Goal: Task Accomplishment & Management: Manage account settings

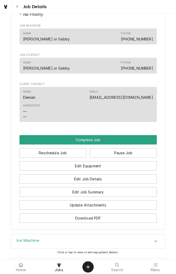
scroll to position [364, 0]
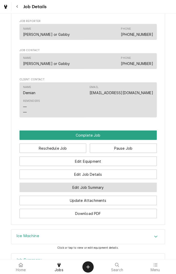
click at [114, 192] on button "Edit Job Summary" at bounding box center [87, 187] width 137 height 9
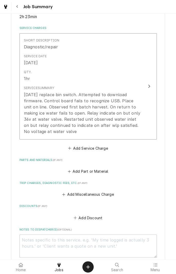
scroll to position [113, 0]
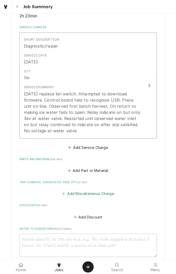
click at [97, 197] on button "Add Miscellaneous Charge" at bounding box center [87, 193] width 53 height 7
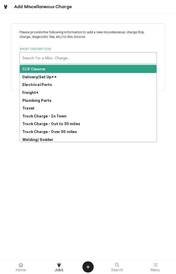
click at [31, 95] on div "Freight*" at bounding box center [88, 93] width 136 height 8
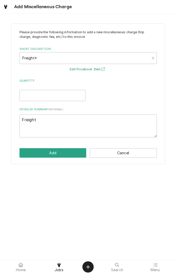
click at [90, 71] on button "Edit Pricebook Item" at bounding box center [88, 69] width 38 height 6
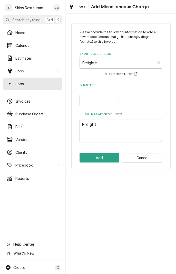
type textarea "x"
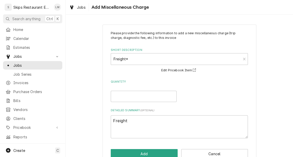
scroll to position [0, 0]
click at [175, 16] on div "Please provide the following information to add a new miscellaneous charge (tri…" at bounding box center [179, 86] width 227 height 143
click at [175, 18] on div "Please provide the following information to add a new miscellaneous charge (tri…" at bounding box center [179, 86] width 227 height 143
click at [175, 13] on div "Jobs Add Miscellaneous Charge" at bounding box center [179, 7] width 227 height 14
click at [175, 6] on div "Jobs Add Miscellaneous Charge" at bounding box center [179, 7] width 227 height 14
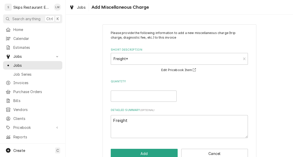
click at [175, 6] on div "Jobs Add Miscellaneous Charge" at bounding box center [179, 7] width 227 height 14
click at [114, 9] on span "Add Miscellaneous Charge" at bounding box center [119, 7] width 59 height 7
click at [94, 11] on div "Jobs Add Miscellaneous Charge" at bounding box center [108, 7] width 82 height 8
click at [22, 1] on div "S Skips Restaurant Equipment LM" at bounding box center [32, 7] width 65 height 14
click at [28, 65] on span "Jobs" at bounding box center [36, 65] width 46 height 5
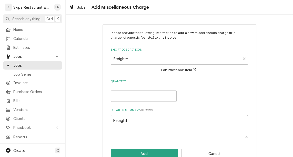
click at [14, 54] on span "Jobs" at bounding box center [32, 56] width 39 height 5
click at [15, 47] on span "Estimates" at bounding box center [36, 47] width 46 height 5
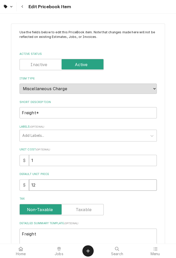
click at [46, 186] on input "12" at bounding box center [92, 184] width 127 height 11
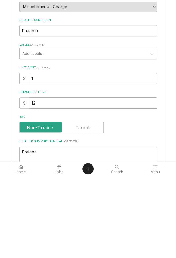
type textarea "x"
type input "1"
type textarea "x"
type input "2"
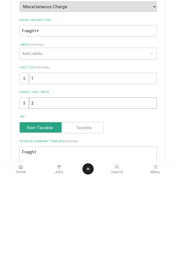
type textarea "x"
type input "27"
type textarea "x"
click at [133, 186] on input "27" at bounding box center [92, 184] width 127 height 11
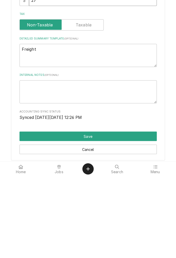
scroll to position [106, 0]
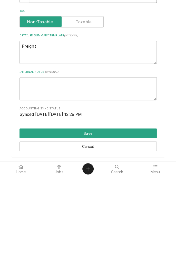
type input "27"
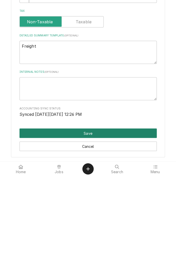
click at [101, 217] on button "Save" at bounding box center [87, 214] width 137 height 9
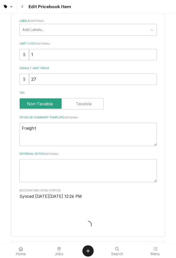
type textarea "x"
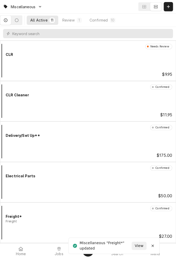
click at [58, 252] on span "Jobs" at bounding box center [59, 254] width 9 height 4
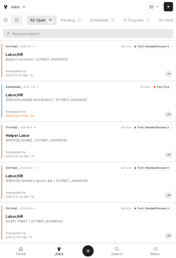
click at [138, 19] on div "In Progress" at bounding box center [133, 19] width 20 height 5
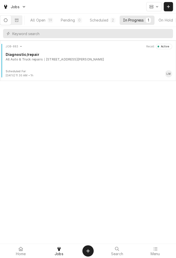
click at [78, 62] on div "JOB-883 Recall Active Diagnostic/repair All Auto & Truck repairs [STREET_ADDRES…" at bounding box center [88, 57] width 172 height 26
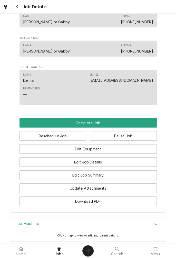
scroll to position [378, 0]
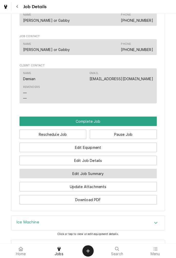
click at [104, 178] on button "Edit Job Summary" at bounding box center [87, 173] width 137 height 9
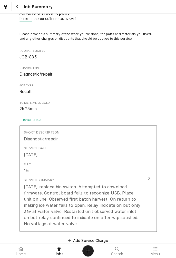
scroll to position [29, 0]
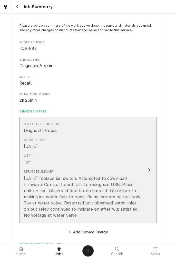
click at [146, 171] on div "Update Line Item" at bounding box center [148, 170] width 7 height 6
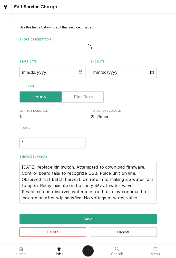
scroll to position [19, 0]
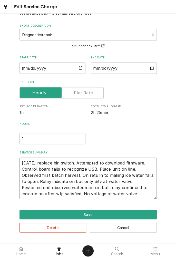
click at [113, 195] on textarea "9/2/25 replace bin switch. Attempted to download firmware. Control board fails …" at bounding box center [87, 177] width 137 height 41
type textarea "x"
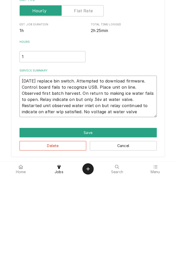
type textarea "9/2/25 replace bin switch. Attempted to download firmware. Control board fails …"
type textarea "x"
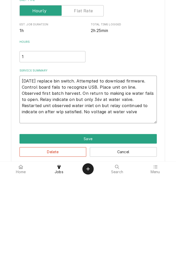
type textarea "9/2/25 replace bin switch. Attempted to download firmware. Control board fails …"
type textarea "x"
type textarea "9/2/25 replace bin switch. Attempted to download firmware. Control board fails …"
type textarea "x"
type textarea "9/2/25 replace bin switch. Attempted to download firmware. Control board fails …"
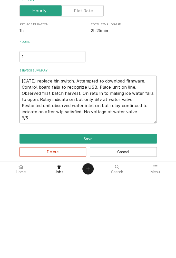
type textarea "x"
type textarea "9/2/25 replace bin switch. Attempted to download firmware. Control board fails …"
type textarea "x"
type textarea "9/2/25 replace bin switch. Attempted to download firmware. Control board fails …"
type textarea "x"
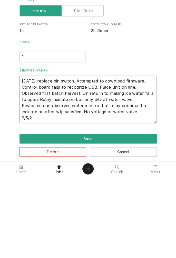
type textarea "9/2/25 replace bin switch. Attempted to download firmware. Control board fails …"
type textarea "x"
type textarea "9/2/25 replace bin switch. Attempted to download firmware. Control board fails …"
type textarea "x"
type textarea "9/2/25 replace bin switch. Attempted to download firmware. Control board fails …"
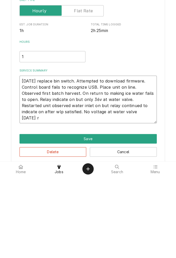
type textarea "x"
type textarea "9/2/25 replace bin switch. Attempted to download firmware. Control board fails …"
type textarea "x"
type textarea "9/2/25 replace bin switch. Attempted to download firmware. Control board fails …"
type textarea "x"
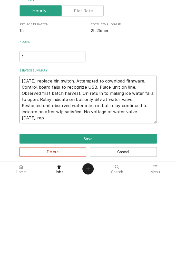
type textarea "9/2/25 replace bin switch. Attempted to download firmware. Control board fails …"
type textarea "x"
type textarea "9/2/25 replace bin switch. Attempted to download firmware. Control board fails …"
type textarea "x"
type textarea "9/2/25 replace bin switch. Attempted to download firmware. Control board fails …"
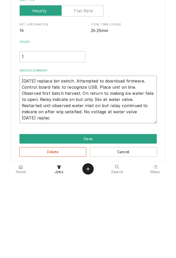
type textarea "x"
type textarea "9/2/25 replace bin switch. Attempted to download firmware. Control board fails …"
type textarea "x"
type textarea "9/2/25 replace bin switch. Attempted to download firmware. Control board fails …"
type textarea "x"
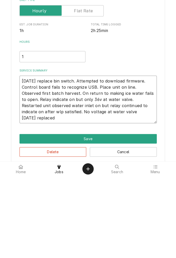
type textarea "9/2/25 replace bin switch. Attempted to download firmware. Control board fails …"
type textarea "x"
type textarea "9/2/25 replace bin switch. Attempted to download firmware. Control board fails …"
type textarea "x"
type textarea "9/2/25 replace bin switch. Attempted to download firmware. Control board fails …"
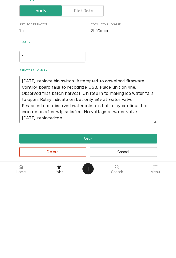
type textarea "x"
type textarea "9/2/25 replace bin switch. Attempted to download firmware. Control board fails …"
type textarea "x"
type textarea "9/2/25 replace bin switch. Attempted to download firmware. Control board fails …"
type textarea "x"
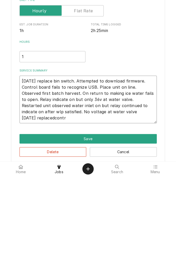
type textarea "9/2/25 replace bin switch. Attempted to download firmware. Control board fails …"
type textarea "x"
type textarea "9/2/25 replace bin switch. Attempted to download firmware. Control board fails …"
type textarea "x"
type textarea "9/2/25 replace bin switch. Attempted to download firmware. Control board fails …"
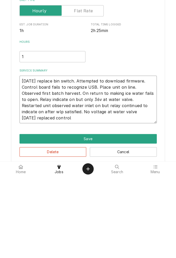
type textarea "x"
type textarea "9/2/25 replace bin switch. Attempted to download firmware. Control board fails …"
type textarea "x"
type textarea "9/2/25 replace bin switch. Attempted to download firmware. Control board fails …"
type textarea "x"
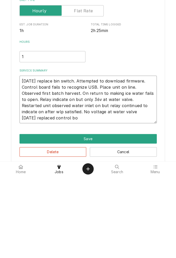
type textarea "9/2/25 replace bin switch. Attempted to download firmware. Control board fails …"
type textarea "x"
type textarea "9/2/25 replace bin switch. Attempted to download firmware. Control board fails …"
type textarea "x"
type textarea "9/2/25 replace bin switch. Attempted to download firmware. Control board fails …"
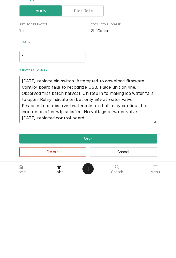
type textarea "x"
type textarea "9/2/25 replace bin switch. Attempted to download firmware. Control board fails …"
type textarea "x"
type textarea "9/2/25 replace bin switch. Attempted to download firmware. Control board fails …"
type textarea "x"
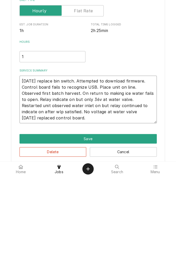
type textarea "9/2/25 replace bin switch. Attempted to download firmware. Control board fails …"
type textarea "x"
type textarea "9/2/25 replace bin switch. Attempted to download firmware. Control board fails …"
type textarea "x"
type textarea "9/2/25 replace bin switch. Attempted to download firmware. Control board fails …"
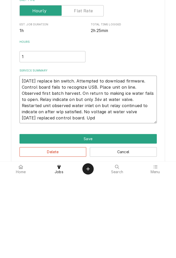
type textarea "x"
type textarea "9/2/25 replace bin switch. Attempted to download firmware. Control board fails …"
type textarea "x"
type textarea "9/2/25 replace bin switch. Attempted to download firmware. Control board fails …"
type textarea "x"
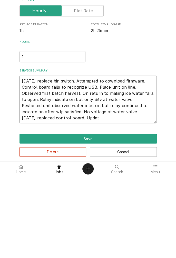
type textarea "9/2/25 replace bin switch. Attempted to download firmware. Control board fails …"
type textarea "x"
type textarea "9/2/25 replace bin switch. Attempted to download firmware. Control board fails …"
type textarea "x"
type textarea "9/2/25 replace bin switch. Attempted to download firmware. Control board fails …"
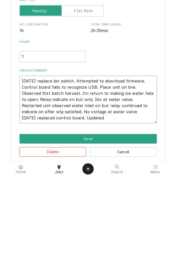
type textarea "x"
type textarea "9/2/25 replace bin switch. Attempted to download firmware. Control board fails …"
type textarea "x"
type textarea "9/2/25 replace bin switch. Attempted to download firmware. Control board fails …"
type textarea "x"
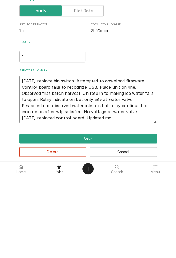
type textarea "9/2/25 replace bin switch. Attempted to download firmware. Control board fails …"
type textarea "x"
type textarea "9/2/25 replace bin switch. Attempted to download firmware. Control board fails …"
type textarea "x"
type textarea "9/2/25 replace bin switch. Attempted to download firmware. Control board fails …"
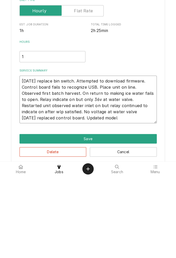
type textarea "x"
type textarea "9/2/25 replace bin switch. Attempted to download firmware. Control board fails …"
type textarea "x"
type textarea "9/2/25 replace bin switch. Attempted to download firmware. Control board fails …"
type textarea "x"
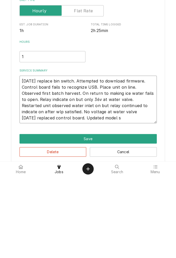
type textarea "9/2/25 replace bin switch. Attempted to download firmware. Control board fails …"
type textarea "x"
type textarea "9/2/25 replace bin switch. Attempted to download firmware. Control board fails …"
type textarea "x"
type textarea "9/2/25 replace bin switch. Attempted to download firmware. Control board fails …"
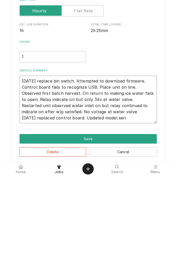
type textarea "x"
type textarea "9/2/25 replace bin switch. Attempted to download firmware. Control board fails …"
type textarea "x"
type textarea "9/2/25 replace bin switch. Attempted to download firmware. Control board fails …"
type textarea "x"
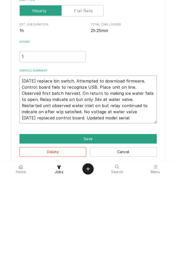
type textarea "9/2/25 replace bin switch. Attempted to download firmware. Control board fails …"
type textarea "x"
type textarea "9/2/25 replace bin switch. Attempted to download firmware. Control board fails …"
type textarea "x"
type textarea "9/2/25 replace bin switch. Attempted to download firmware. Control board fails …"
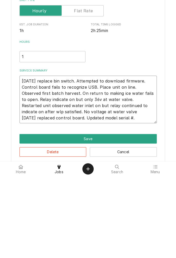
type textarea "x"
type textarea "9/2/25 replace bin switch. Attempted to download firmware. Control board fails …"
type textarea "x"
type textarea "9/2/25 replace bin switch. Attempted to download firmware. Control board fails …"
type textarea "x"
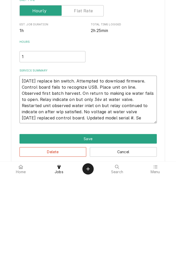
type textarea "9/2/25 replace bin switch. Attempted to download firmware. Control board fails …"
type textarea "x"
type textarea "9/2/25 replace bin switch. Attempted to download firmware. Control board fails …"
type textarea "x"
type textarea "9/2/25 replace bin switch. Attempted to download firmware. Control board fails …"
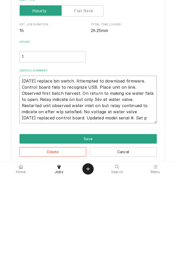
type textarea "x"
type textarea "9/2/25 replace bin switch. Attempted to download firmware. Control board fails …"
type textarea "x"
type textarea "9/2/25 replace bin switch. Attempted to download firmware. Control board fails …"
type textarea "x"
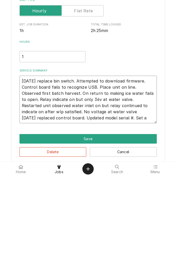
type textarea "9/2/25 replace bin switch. Attempted to download firmware. Control board fails …"
type textarea "x"
type textarea "9/2/25 replace bin switch. Attempted to download firmware. Control board fails …"
type textarea "x"
type textarea "9/2/25 replace bin switch. Attempted to download firmware. Control board fails …"
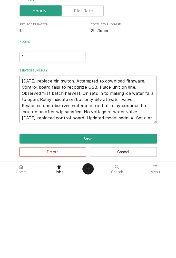
type textarea "x"
type textarea "9/2/25 replace bin switch. Attempted to download firmware. Control board fails …"
type textarea "x"
type textarea "9/2/25 replace bin switch. Attempted to download firmware. Control board fails …"
type textarea "x"
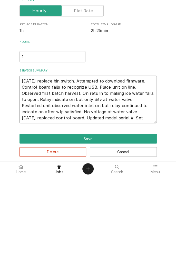
type textarea "9/2/25 replace bin switch. Attempted to download firmware. Control board fails …"
type textarea "x"
type textarea "9/2/25 replace bin switch. Attempted to download firmware. Control board fails …"
type textarea "x"
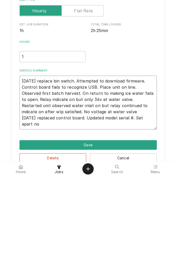
scroll to position [0, 0]
type textarea "9/2/25 replace bin switch. Attempted to download firmware. Control board fails …"
type textarea "x"
type textarea "9/2/25 replace bin switch. Attempted to download firmware. Control board fails …"
type textarea "x"
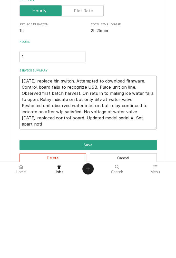
type textarea "9/2/25 replace bin switch. Attempted to download firmware. Control board fails …"
type textarea "x"
click at [137, 197] on textarea "9/2/25 replace bin switch. Attempted to download firmware. Control board fails …" at bounding box center [87, 184] width 137 height 54
click at [140, 201] on textarea "9/2/25 replace bin switch. Attempted to download firmware. Control board fails …" at bounding box center [87, 184] width 137 height 54
click at [153, 199] on textarea "9/2/25 replace bin switch. Attempted to download firmware. Control board fails …" at bounding box center [87, 184] width 137 height 54
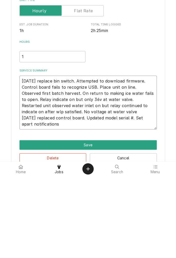
type textarea "9/2/25 replace bin switch. Attempted to download firmware. Control board fails …"
type textarea "x"
type textarea "9/2/25 replace bin switch. Attempted to download firmware. Control board fails …"
type textarea "x"
type textarea "9/2/25 replace bin switch. Attempted to download firmware. Control board fails …"
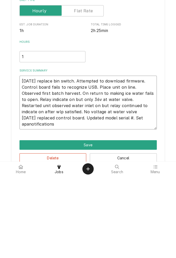
type textarea "x"
type textarea "9/2/25 replace bin switch. Attempted to download firmware. Control board fails …"
type textarea "x"
type textarea "9/2/25 replace bin switch. Attempted to download firmware. Control board fails …"
type textarea "x"
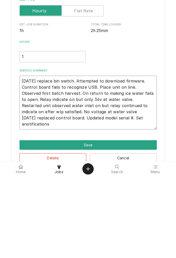
type textarea "9/2/25 replace bin switch. Attempted to download firmware. Control board fails …"
type textarea "x"
type textarea "9/2/25 replace bin switch. Attempted to download firmware. Control board fails …"
type textarea "x"
type textarea "9/2/25 replace bin switch. Attempted to download firmware. Control board fails …"
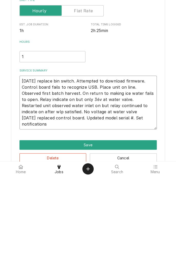
type textarea "x"
click at [57, 206] on textarea "9/2/25 replace bin switch. Attempted to download firmware. Control board fails …" at bounding box center [87, 184] width 137 height 54
type textarea "9/2/25 replace bin switch. Attempted to download firmware. Control board fails …"
type textarea "x"
type textarea "9/2/25 replace bin switch. Attempted to download firmware. Control board fails …"
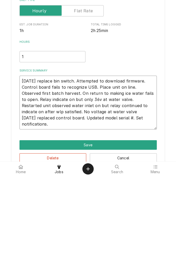
type textarea "x"
type textarea "9/2/25 replace bin switch. Attempted to download firmware. Control board fails …"
type textarea "x"
type textarea "9/2/25 replace bin switch. Attempted to download firmware. Control board fails …"
type textarea "x"
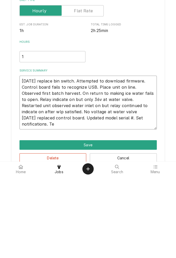
type textarea "9/2/25 replace bin switch. Attempted to download firmware. Control board fails …"
type textarea "x"
type textarea "9/2/25 replace bin switch. Attempted to download firmware. Control board fails …"
type textarea "x"
type textarea "9/2/25 replace bin switch. Attempted to download firmware. Control board fails …"
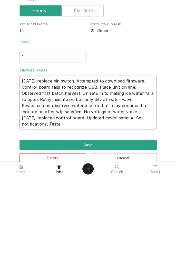
type textarea "x"
type textarea "9/2/25 replace bin switch. Attempted to download firmware. Control board fails …"
type textarea "x"
type textarea "9/2/25 replace bin switch. Attempted to download firmware. Control board fails …"
type textarea "x"
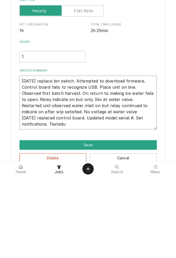
type textarea "9/2/25 replace bin switch. Attempted to download firmware. Control board fails …"
type textarea "x"
type textarea "9/2/25 replace bin switch. Attempted to download firmware. Control board fails …"
type textarea "x"
type textarea "9/2/25 replace bin switch. Attempted to download firmware. Control board fails …"
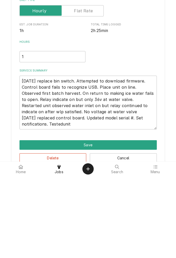
click at [91, 229] on button "Save" at bounding box center [87, 226] width 137 height 9
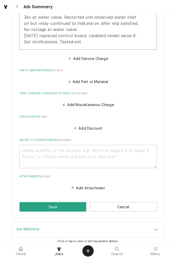
scroll to position [217, 0]
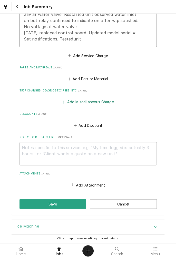
click at [98, 103] on button "Add Miscellaneous Charge" at bounding box center [87, 101] width 53 height 7
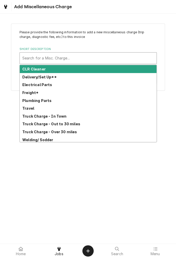
click at [33, 95] on div "Freight*" at bounding box center [88, 93] width 136 height 8
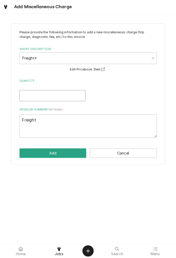
click at [66, 96] on input "Quantity" at bounding box center [52, 95] width 66 height 11
type textarea "x"
type input "1"
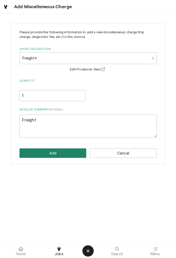
click at [61, 157] on button "Add" at bounding box center [52, 152] width 67 height 9
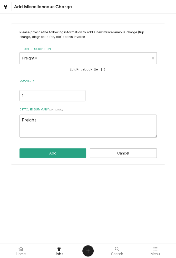
scroll to position [217, 0]
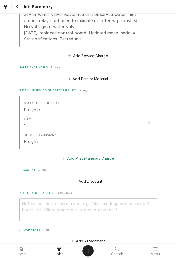
click at [91, 158] on button "Add Miscellaneous Charge" at bounding box center [87, 157] width 53 height 7
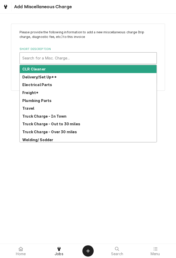
click at [36, 117] on strong "Truck Charge - In Town" at bounding box center [44, 116] width 44 height 4
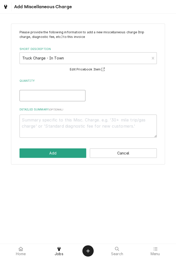
click at [58, 96] on input "Quantity" at bounding box center [52, 95] width 66 height 11
type textarea "x"
type input "1"
type textarea "x"
type input "1"
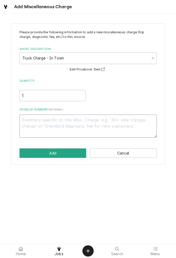
click at [99, 126] on textarea "Detailed Summary ( optional )" at bounding box center [87, 125] width 137 height 23
type textarea "x"
type textarea "9"
type textarea "x"
type textarea "9/"
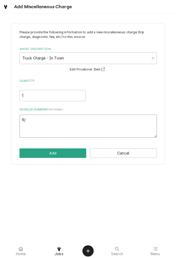
type textarea "x"
type textarea "9/5"
type textarea "x"
type textarea "9/5/"
type textarea "x"
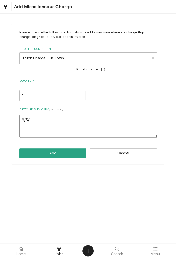
type textarea "9/5/2"
type textarea "x"
type textarea "9/5/25"
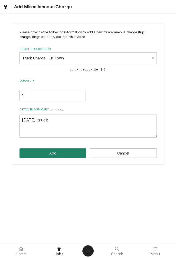
click at [55, 156] on button "Add" at bounding box center [52, 152] width 67 height 9
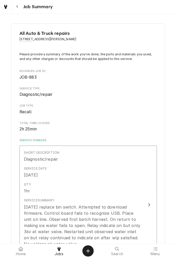
scroll to position [217, 0]
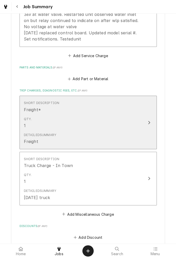
click at [129, 138] on div "Detailed Summary Freight" at bounding box center [83, 138] width 118 height 16
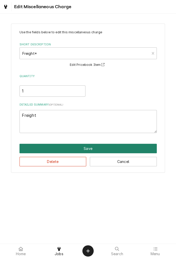
click at [88, 150] on button "Save" at bounding box center [87, 148] width 137 height 9
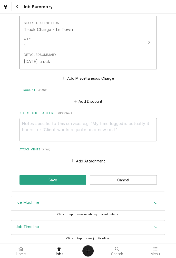
scroll to position [353, 0]
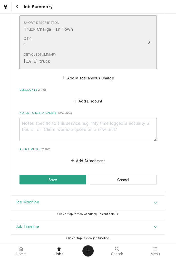
click at [147, 44] on div "Update Line Item" at bounding box center [148, 42] width 7 height 6
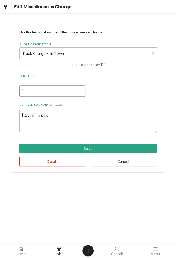
click at [35, 92] on input "1" at bounding box center [52, 90] width 66 height 11
click at [22, 117] on textarea "9/5/25 truck" at bounding box center [87, 121] width 137 height 23
click at [27, 116] on textarea "9/5/25 truck" at bounding box center [87, 121] width 137 height 23
click at [107, 122] on textarea "9/5/25 truck" at bounding box center [87, 121] width 137 height 23
click at [25, 118] on textarea "9/5/25 truck" at bounding box center [87, 121] width 137 height 23
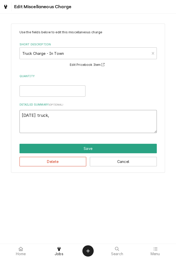
click at [26, 118] on textarea "9/5/25 truck," at bounding box center [87, 121] width 137 height 23
click at [23, 118] on textarea "9/5/25 truck," at bounding box center [87, 121] width 137 height 23
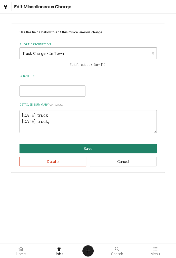
click at [94, 149] on button "Save" at bounding box center [87, 148] width 137 height 9
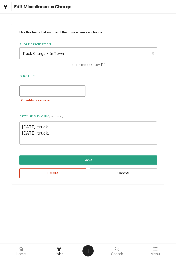
click at [58, 92] on input "Quantity" at bounding box center [52, 90] width 66 height 11
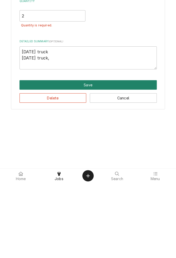
click at [94, 162] on button "Save" at bounding box center [87, 159] width 137 height 9
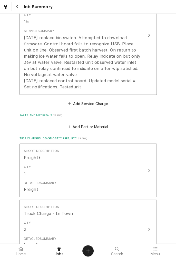
scroll to position [169, 0]
click at [86, 127] on button "Add Part or Material" at bounding box center [88, 126] width 42 height 7
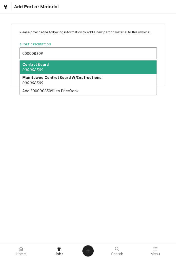
click at [47, 69] on div "Control Board 000008309" at bounding box center [88, 66] width 136 height 13
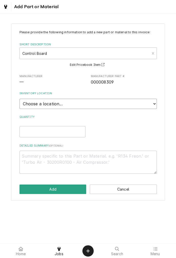
click at [149, 107] on select "Choose a location... Gino's Truck Jason's Truck Skips Service Warehouse" at bounding box center [87, 104] width 137 height 10
click at [19, 99] on select "Choose a location... Gino's Truck Jason's Truck Skips Service Warehouse" at bounding box center [87, 104] width 137 height 10
click at [55, 132] on input "Quantity" at bounding box center [52, 131] width 66 height 11
click at [84, 158] on textarea "Detailed Summary ( optional )" at bounding box center [87, 162] width 137 height 23
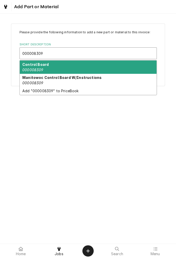
click at [55, 82] on div "Manitowoc Control Board W/Instructions 000008309" at bounding box center [88, 80] width 136 height 13
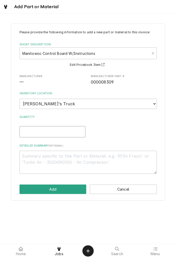
click at [70, 132] on input "Quantity" at bounding box center [52, 131] width 66 height 11
click at [80, 158] on textarea "Detailed Summary ( optional )" at bounding box center [87, 162] width 137 height 23
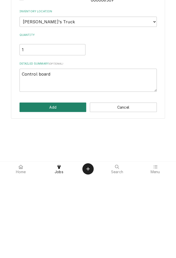
click at [58, 193] on button "Add" at bounding box center [52, 188] width 67 height 9
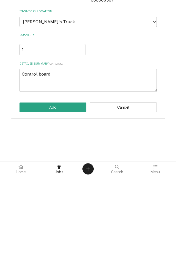
scroll to position [169, 0]
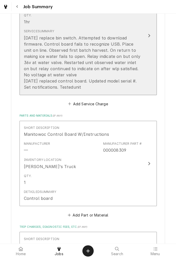
click at [77, 88] on div "9/2/25 replace bin switch. Attempted to download firmware. Control board fails …" at bounding box center [83, 62] width 118 height 55
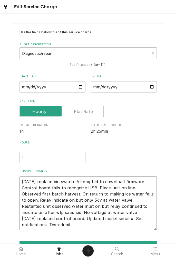
click at [60, 225] on textarea "9/2/25 replace bin switch. Attempted to download firmware. Control board fails …" at bounding box center [87, 203] width 137 height 54
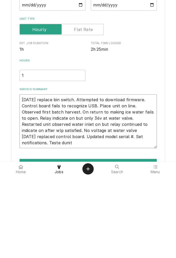
click at [71, 227] on textarea "9/2/25 replace bin switch. Attempted to download firmware. Control board fails …" at bounding box center [87, 203] width 137 height 54
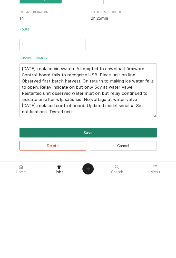
click at [94, 214] on button "Save" at bounding box center [87, 214] width 137 height 9
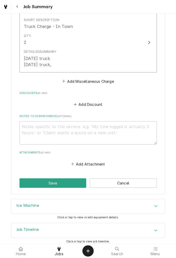
scroll to position [447, 0]
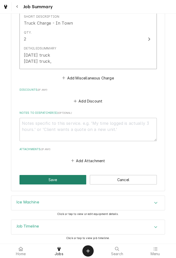
click at [57, 180] on button "Save" at bounding box center [52, 179] width 67 height 9
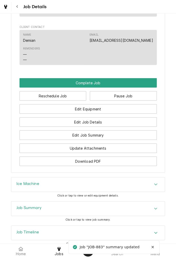
scroll to position [420, 0]
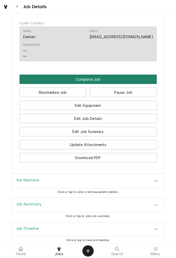
click at [96, 84] on button "Complete Job" at bounding box center [87, 78] width 137 height 9
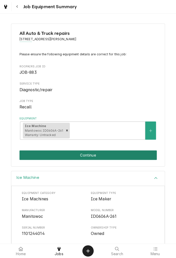
click at [100, 157] on button "Continue" at bounding box center [87, 154] width 137 height 9
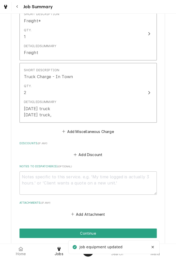
scroll to position [447, 0]
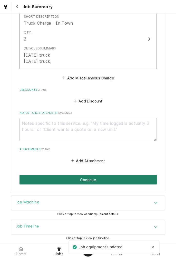
click at [103, 183] on button "Continue" at bounding box center [87, 179] width 137 height 9
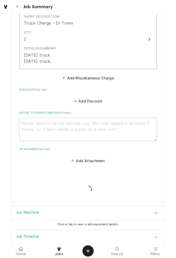
type textarea "x"
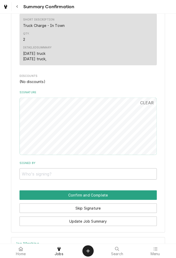
scroll to position [371, 0]
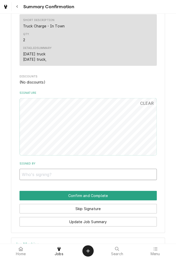
click at [79, 175] on input "Signed By" at bounding box center [87, 174] width 137 height 11
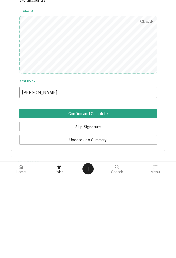
type input "[PERSON_NAME]"
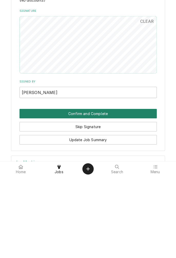
click at [100, 198] on button "Confirm and Complete" at bounding box center [87, 195] width 137 height 9
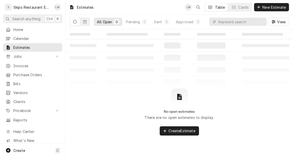
click at [226, 3] on div "Table Cards" at bounding box center [228, 7] width 48 height 9
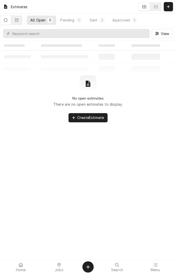
click at [12, 157] on div "Estimates All Open 0 Pending 0 Sent 0 Approved 0 View ‌ ‌ ‌ ‌ ‌ ‌ ‌ ‌ ‌ ‌ ‌ ‌ ‌…" at bounding box center [88, 137] width 176 height 274
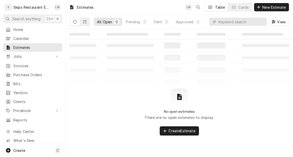
click at [5, 1] on div "S Skips Restaurant Equipment LM" at bounding box center [32, 7] width 65 height 14
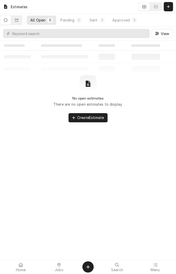
click at [6, 20] on button "Dynamic Content Wrapper" at bounding box center [5, 20] width 11 height 9
click at [89, 157] on button "Create Object" at bounding box center [87, 266] width 11 height 11
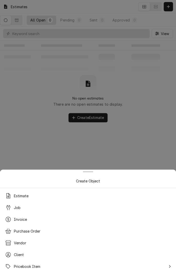
click at [47, 137] on div at bounding box center [88, 137] width 176 height 274
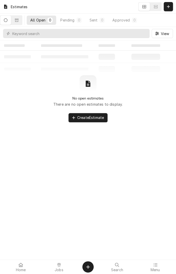
click at [57, 157] on span "Jobs" at bounding box center [59, 270] width 9 height 4
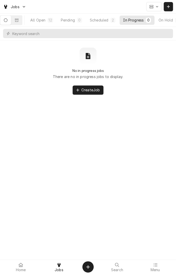
click at [45, 17] on button "All Open 12" at bounding box center [42, 20] width 30 height 9
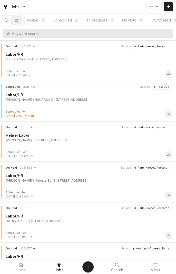
scroll to position [0, 38]
click at [164, 21] on div "Completed" at bounding box center [158, 19] width 19 height 5
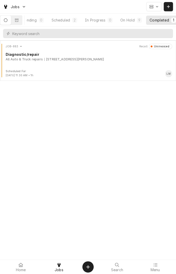
click at [86, 59] on div "[STREET_ADDRESS][PERSON_NAME]" at bounding box center [73, 59] width 59 height 5
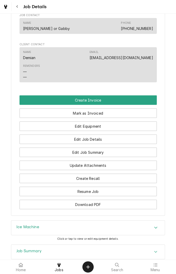
scroll to position [337, 0]
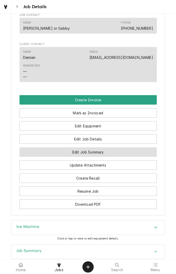
click at [115, 157] on button "Edit Job Summary" at bounding box center [87, 151] width 137 height 9
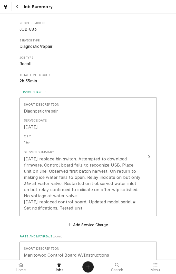
scroll to position [48, 0]
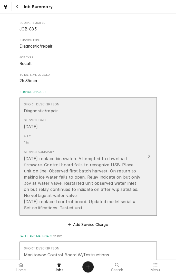
click at [144, 158] on button "Short Description Diagnostic/repair Service Date [DATE] Qty. 1hr Service Summar…" at bounding box center [87, 156] width 137 height 119
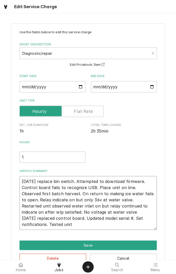
click at [75, 227] on textarea "[DATE] replace bin switch. Attempted to download firmware. Control board fails …" at bounding box center [87, 203] width 137 height 54
type textarea "x"
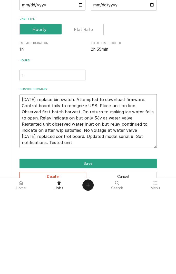
type textarea "[DATE] replace bin switch. Attempted to download firmware. Control board fails …"
type textarea "x"
type textarea "[DATE] replace bin switch. Attempted to download firmware. Control board fails …"
click at [34, 159] on input "1" at bounding box center [52, 157] width 66 height 11
type textarea "x"
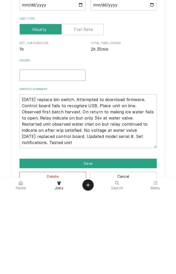
type textarea "x"
type input "2"
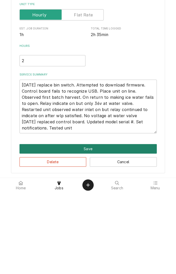
click at [92, 232] on button "Save" at bounding box center [87, 230] width 137 height 9
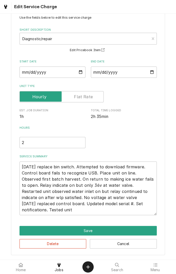
scroll to position [48, 0]
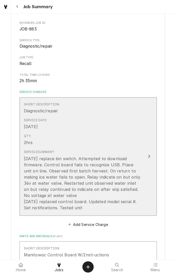
click at [79, 197] on div "[DATE] replace bin switch. Attempted to download firmware. Control board fails …" at bounding box center [83, 183] width 118 height 55
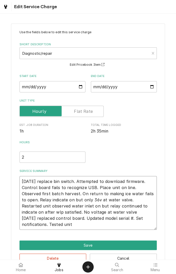
click at [105, 212] on textarea "[DATE] replace bin switch. Attempted to download firmware. Control board fails …" at bounding box center [87, 203] width 137 height 54
type textarea "x"
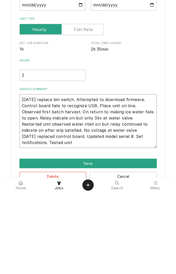
type textarea "[DATE] replace bin switch. Attempted to download firmware. Control board fails …"
type textarea "x"
type textarea "[DATE] replace bin switch. Attempted to download firmware. Control board fails …"
type textarea "x"
type textarea "[DATE] replace bin switch. Attempted to download firmware. Control board fails …"
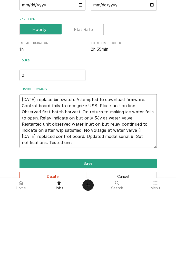
type textarea "x"
type textarea "[DATE] replace bin switch. Attempted to download firmware. Control board fails …"
type textarea "x"
type textarea "[DATE] replace bin switch. Attempted to download firmware. Control board fails …"
type textarea "x"
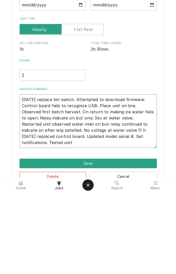
type textarea "[DATE] replace bin switch. Attempted to download firmware. Control board fails …"
type textarea "x"
type textarea "[DATE] replace bin switch. Attempted to download firmware. Control board fails …"
type textarea "x"
type textarea "[DATE] replace bin switch. Attempted to download firmware. Control board fails …"
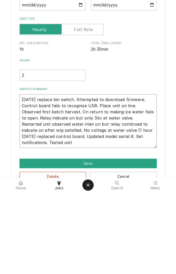
type textarea "x"
type textarea "[DATE] replace bin switch. Attempted to download firmware. Control board fails …"
type textarea "x"
click at [80, 227] on textarea "[DATE] replace bin switch. Attempted to download firmware. Control board fails …" at bounding box center [87, 203] width 137 height 54
type textarea "[DATE] replace bin switch. Attempted to download firmware. Control board fails …"
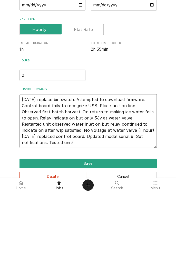
type textarea "x"
type textarea "[DATE] replace bin switch. Attempted to download firmware. Control board fails …"
type textarea "x"
type textarea "[DATE] replace bin switch. Attempted to download firmware. Control board fails …"
type textarea "x"
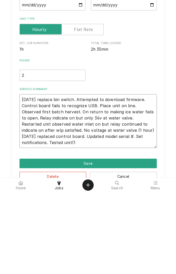
type textarea "[DATE] replace bin switch. Attempted to download firmware. Control board fails …"
type textarea "x"
type textarea "[DATE] replace bin switch. Attempted to download firmware. Control board fails …"
type textarea "x"
type textarea "[DATE] replace bin switch. Attempted to download firmware. Control board fails …"
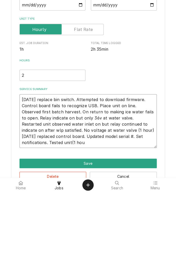
type textarea "x"
type textarea "[DATE] replace bin switch. Attempted to download firmware. Control board fails …"
type textarea "x"
type textarea "[DATE] replace bin switch. Attempted to download firmware. Control board fails …"
type textarea "x"
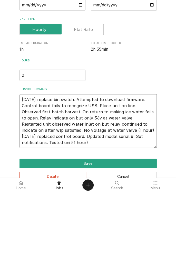
type textarea "[DATE] replace bin switch. Attempted to download firmware. Control board fails …"
click at [142, 143] on div "Hours 2" at bounding box center [87, 152] width 137 height 22
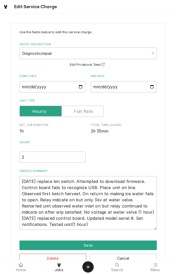
scroll to position [15, 0]
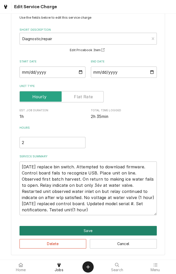
click at [93, 233] on button "Save" at bounding box center [87, 230] width 137 height 9
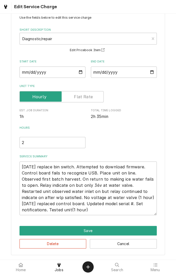
type textarea "x"
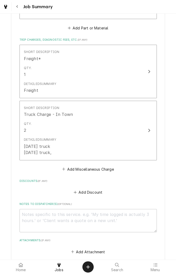
scroll to position [431, 0]
